Goal: Browse casually: Explore the website without a specific task or goal

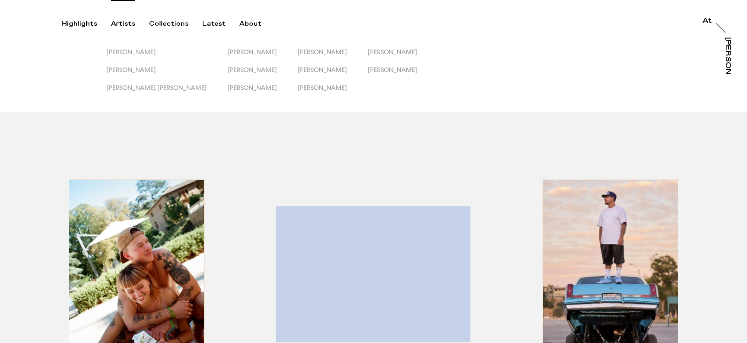
click at [125, 23] on div "Artists" at bounding box center [123, 24] width 24 height 8
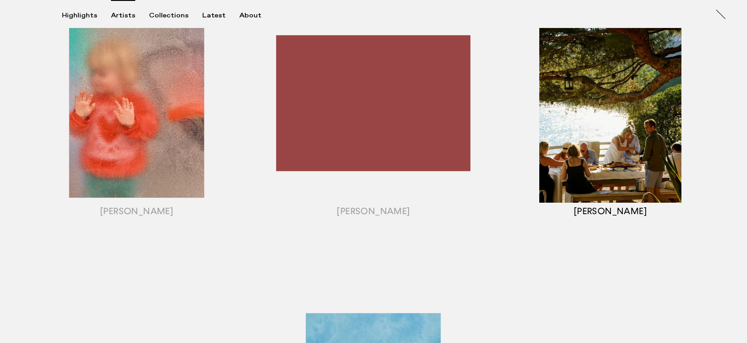
scroll to position [723, 0]
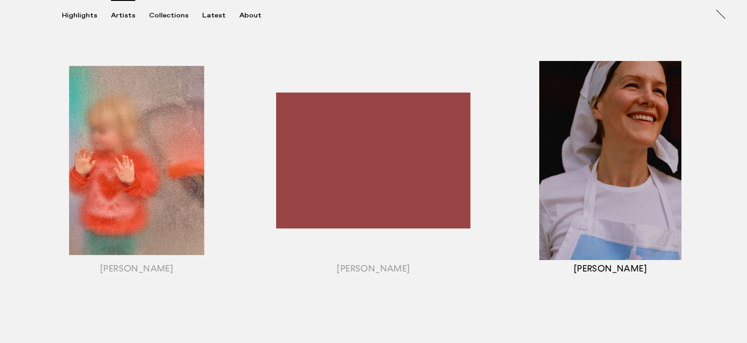
click at [603, 167] on div "button" at bounding box center [610, 172] width 237 height 286
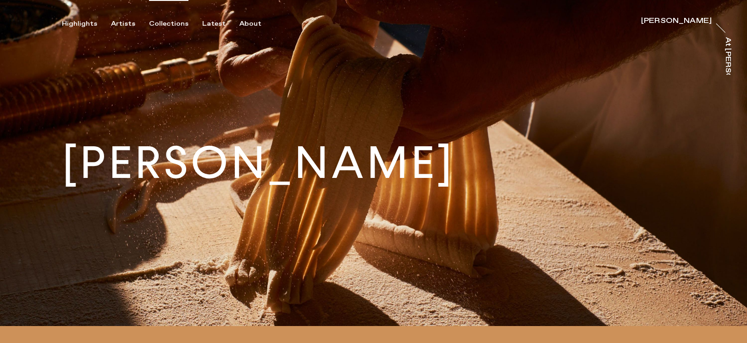
click at [167, 22] on div "Collections" at bounding box center [168, 24] width 39 height 8
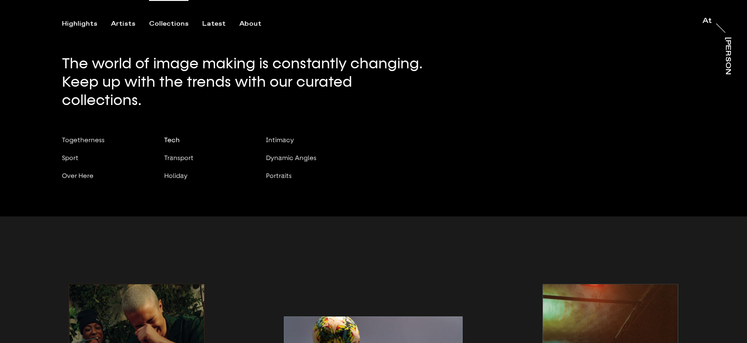
click at [173, 136] on span "Tech" at bounding box center [172, 139] width 16 height 7
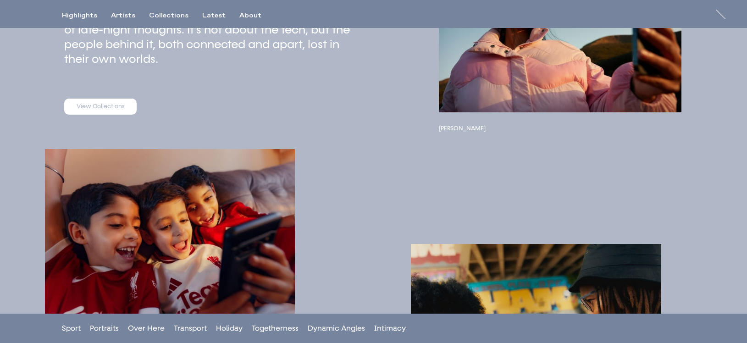
scroll to position [147, 0]
